Goal: Information Seeking & Learning: Learn about a topic

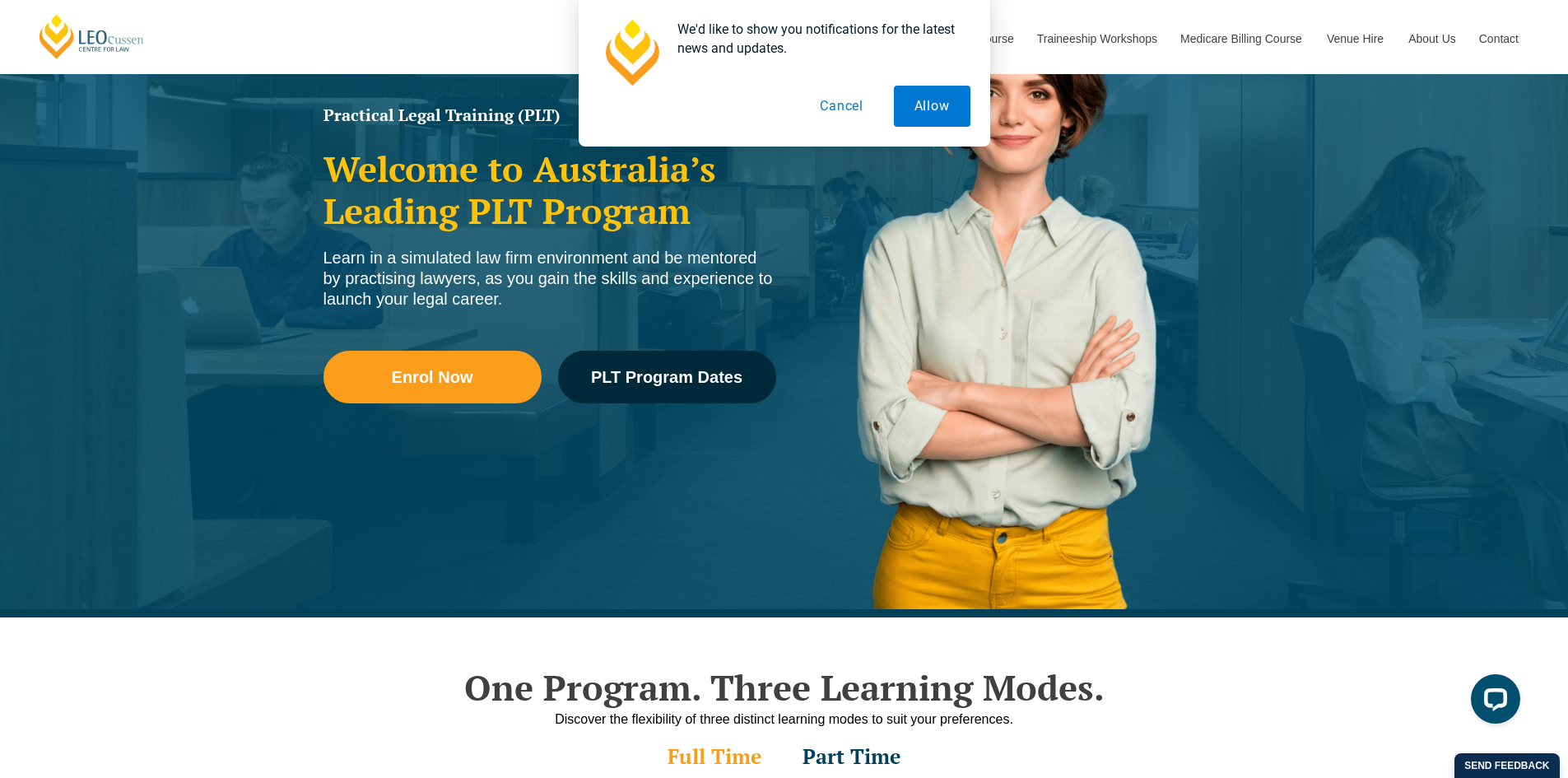
click at [531, 33] on div "We'd like to show you notifications for the latest news and updates. Allow Canc…" at bounding box center [784, 73] width 1568 height 147
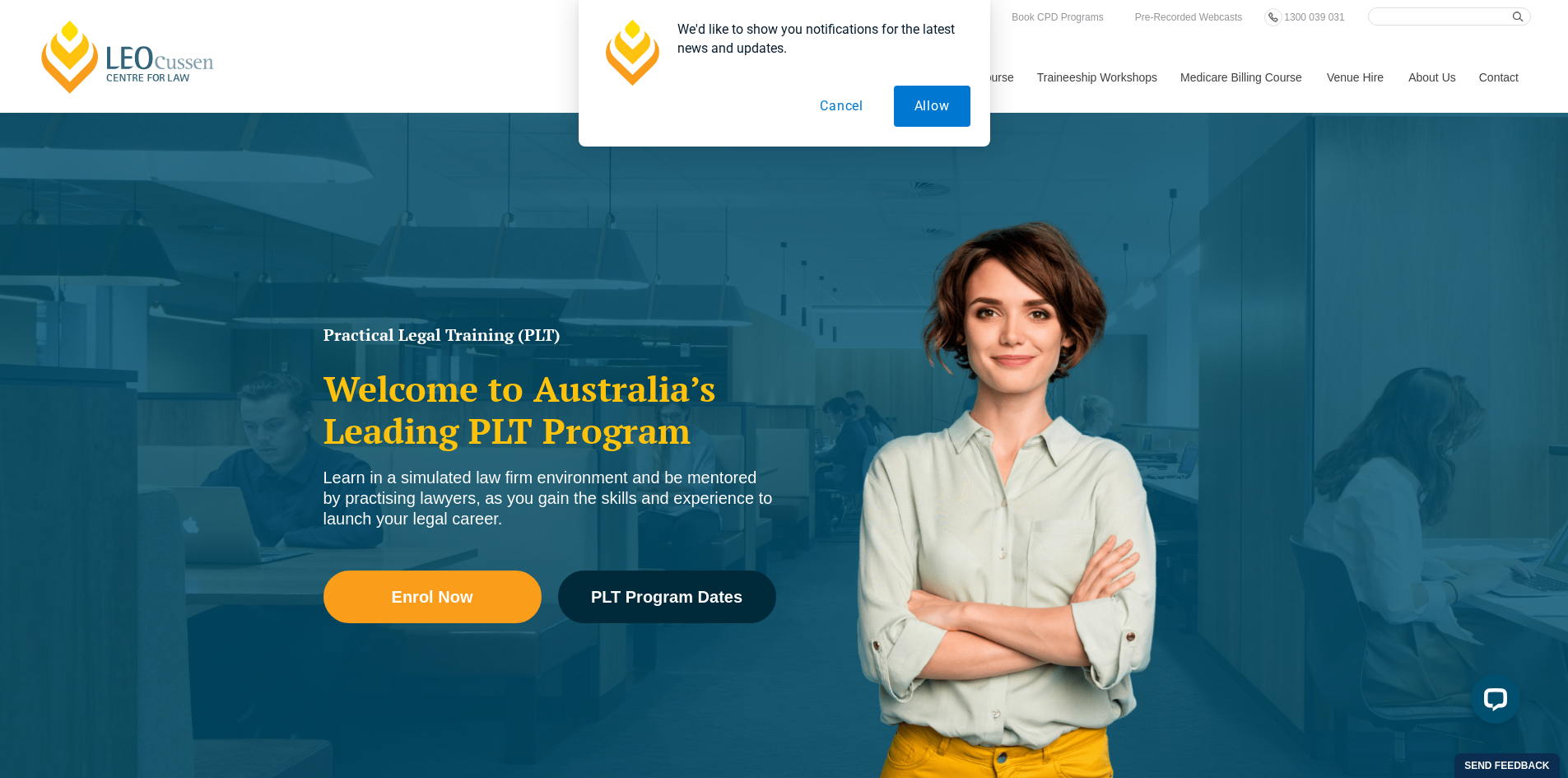
click at [848, 103] on button "Cancel" at bounding box center [842, 106] width 85 height 42
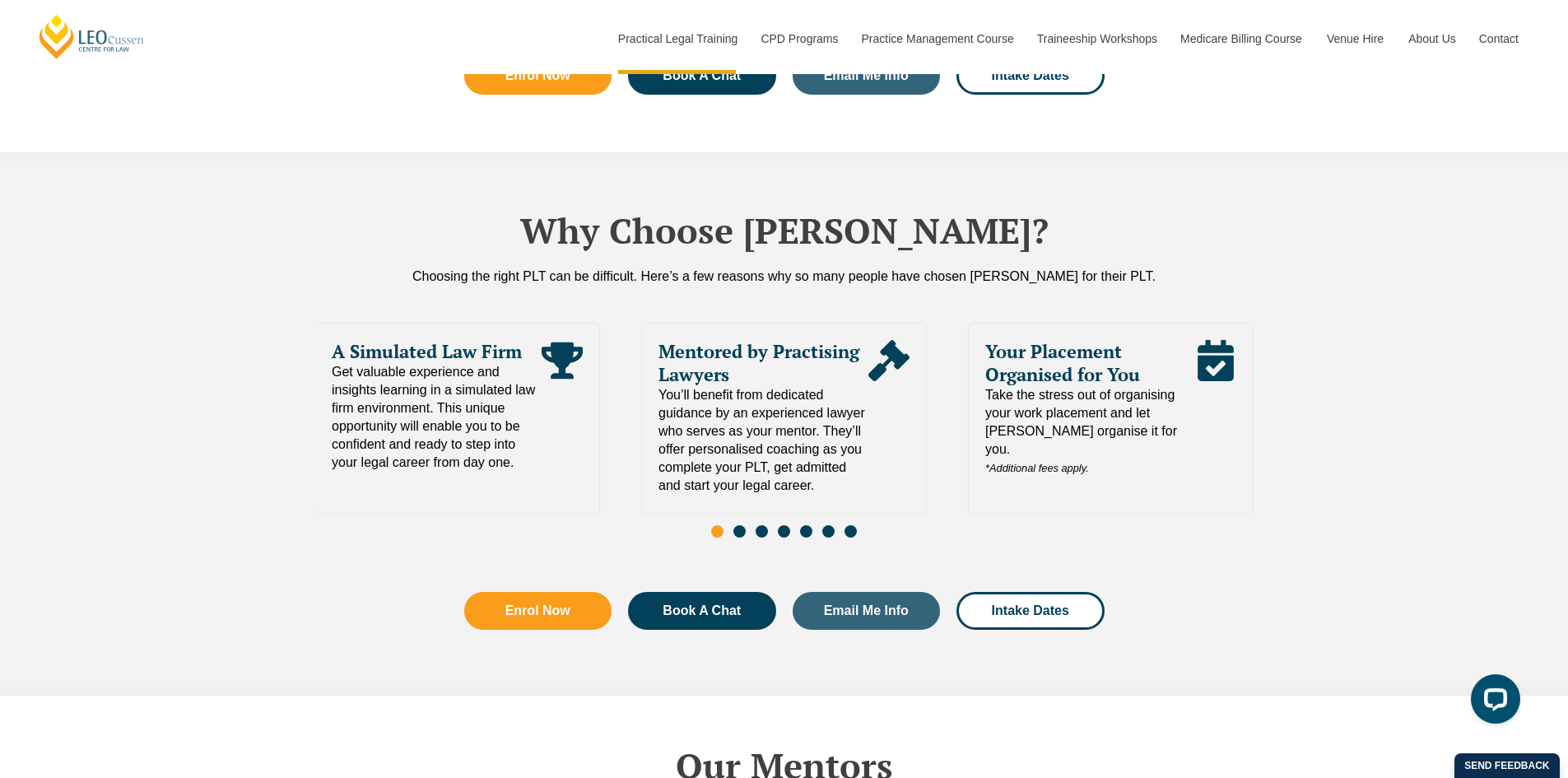
scroll to position [3375, 0]
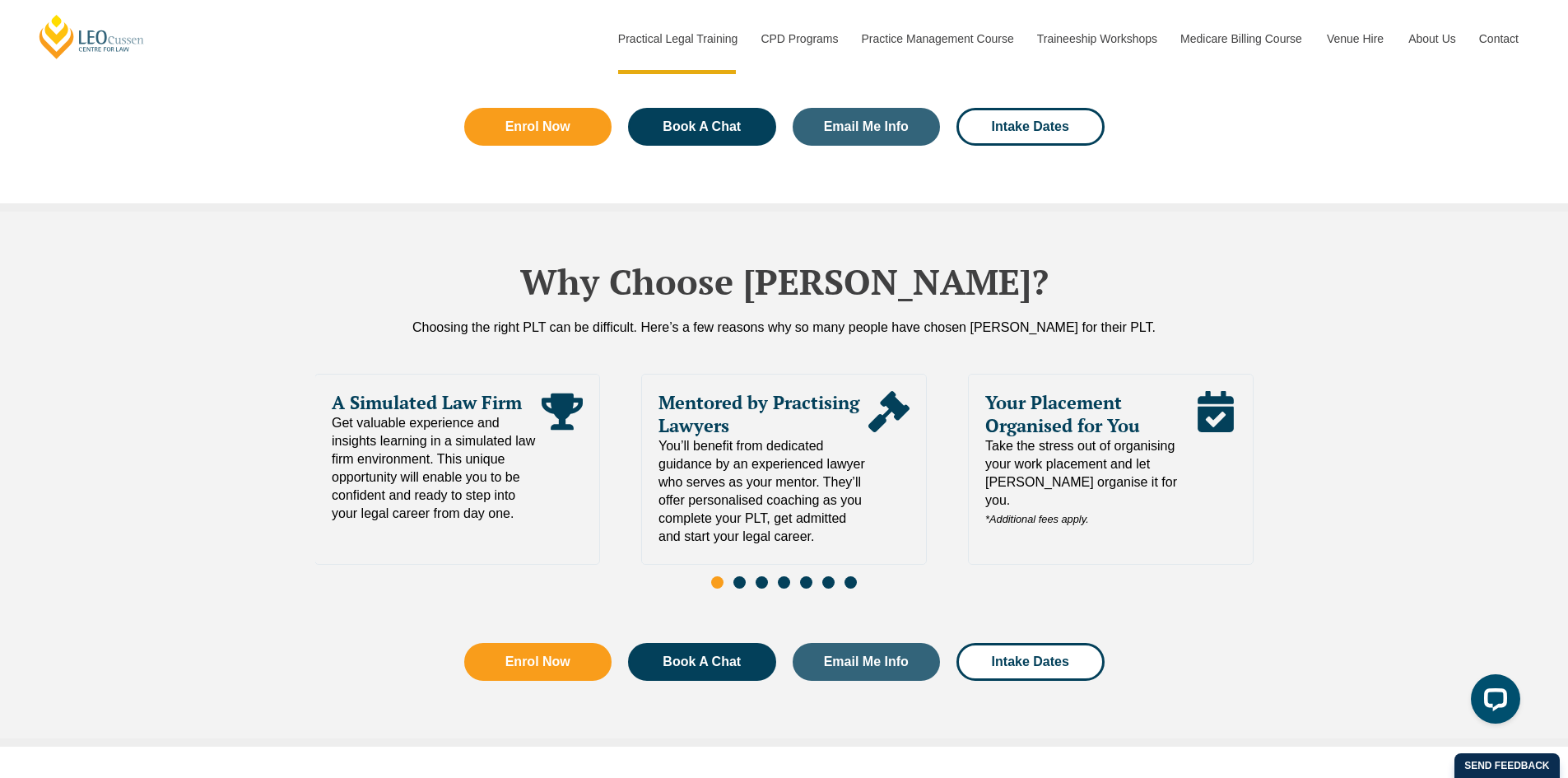
click at [255, 502] on div "Why Choose [PERSON_NAME]? Choosing the right PLT can be difficult. Here’s a few…" at bounding box center [784, 479] width 1568 height 535
